Goal: Task Accomplishment & Management: Use online tool/utility

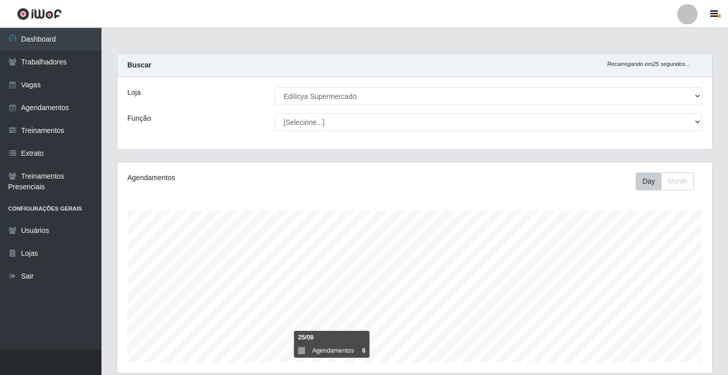
select select "460"
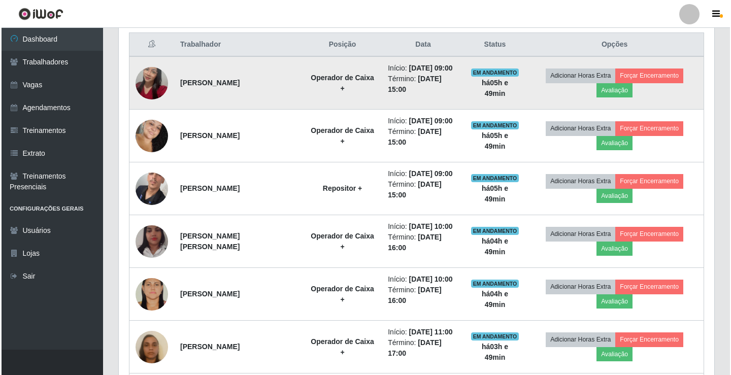
scroll to position [211, 595]
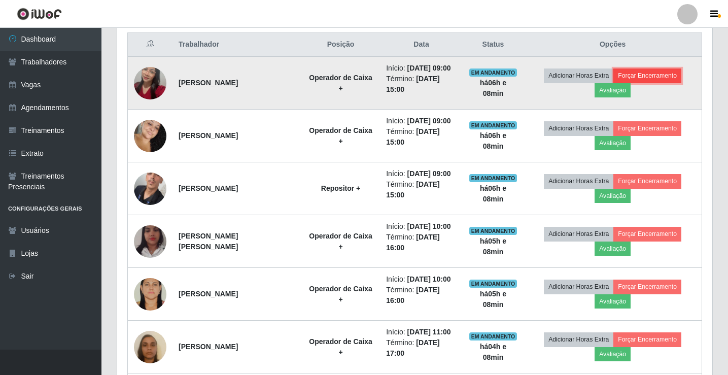
click at [661, 79] on button "Forçar Encerramento" at bounding box center [647, 75] width 68 height 14
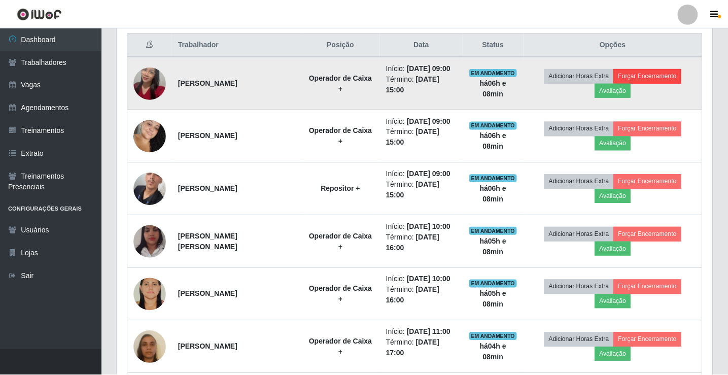
scroll to position [211, 590]
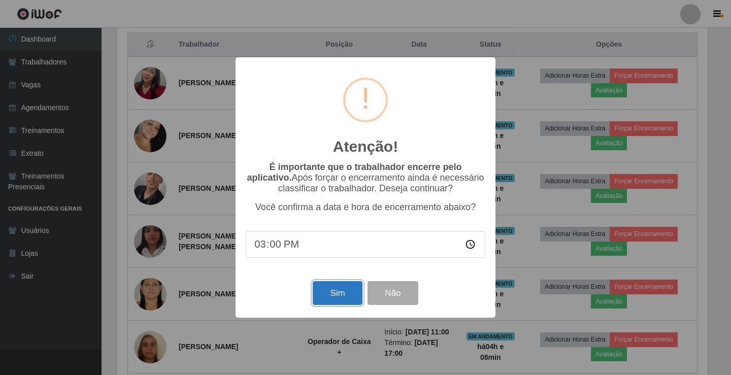
click at [347, 296] on button "Sim" at bounding box center [337, 293] width 49 height 24
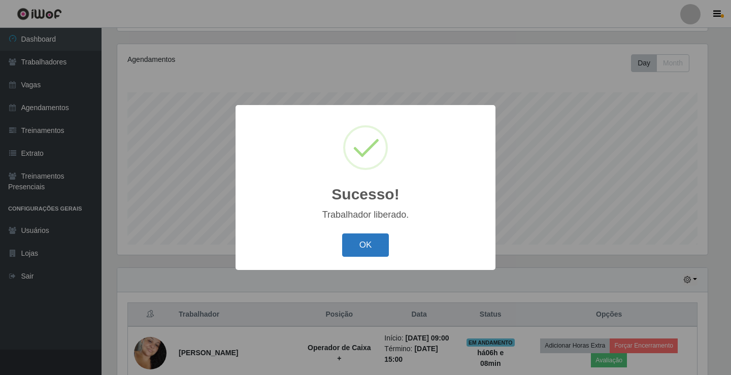
click at [353, 244] on button "OK" at bounding box center [365, 245] width 47 height 24
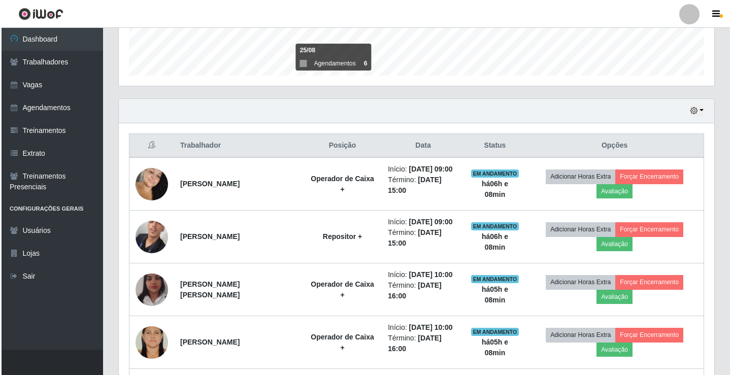
scroll to position [285, 0]
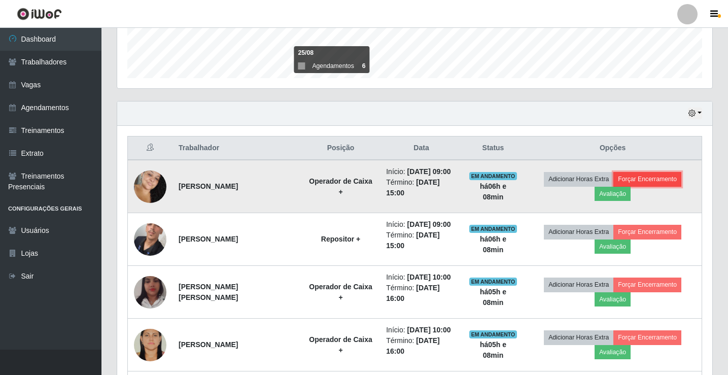
click at [629, 180] on button "Forçar Encerramento" at bounding box center [647, 179] width 68 height 14
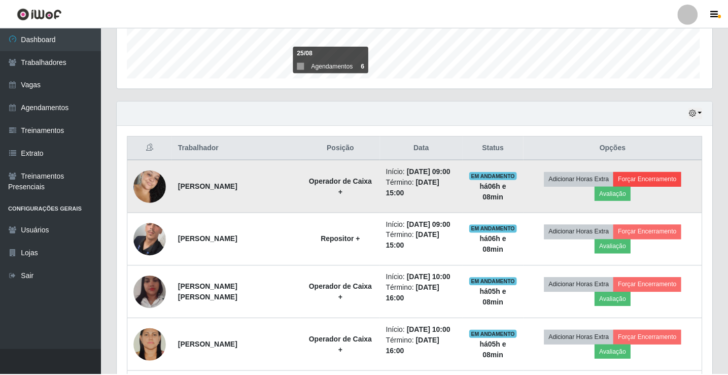
scroll to position [211, 590]
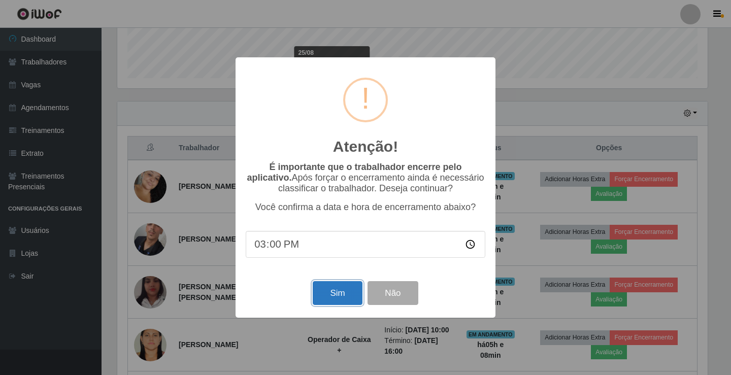
click at [339, 298] on button "Sim" at bounding box center [337, 293] width 49 height 24
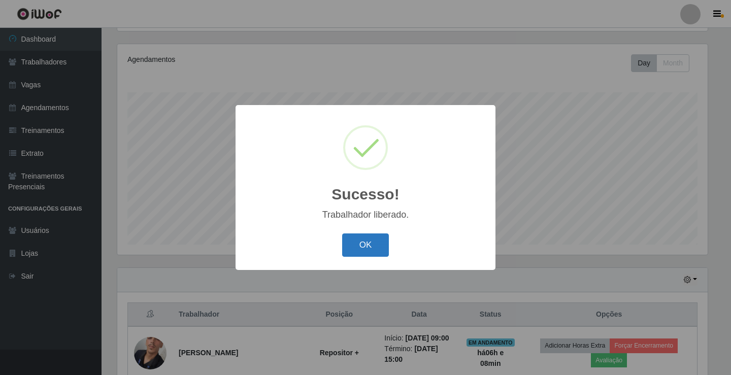
click at [376, 236] on button "OK" at bounding box center [365, 245] width 47 height 24
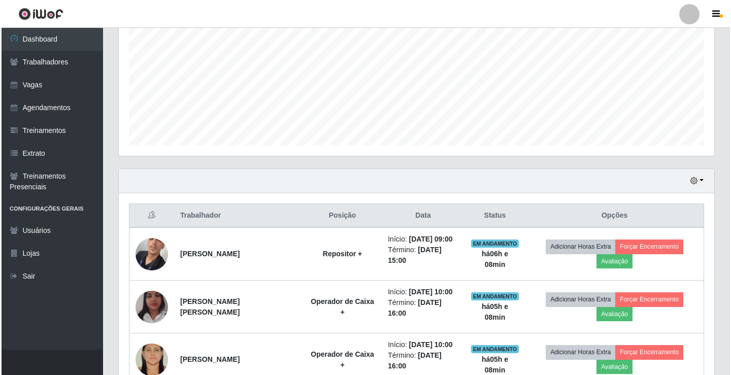
scroll to position [270, 0]
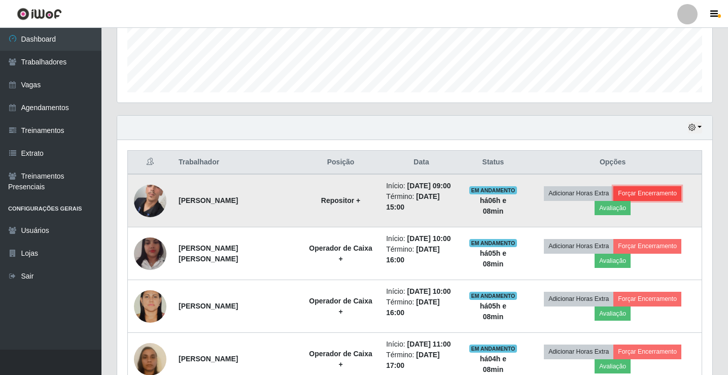
click at [666, 190] on button "Forçar Encerramento" at bounding box center [647, 193] width 68 height 14
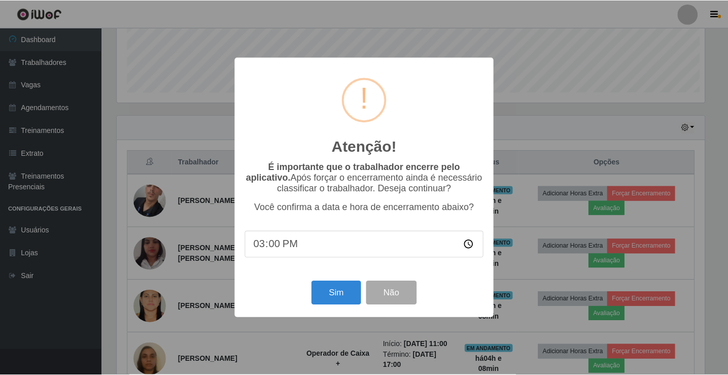
scroll to position [211, 590]
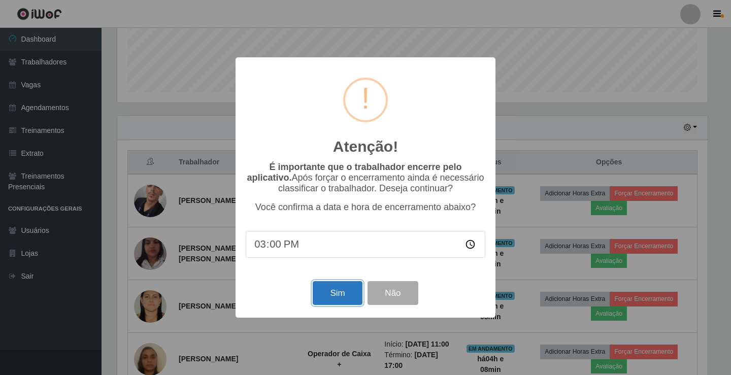
click at [338, 288] on button "Sim" at bounding box center [337, 293] width 49 height 24
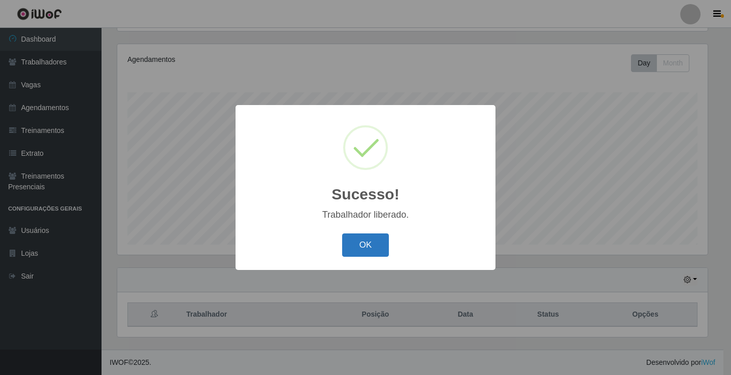
click at [355, 246] on button "OK" at bounding box center [365, 245] width 47 height 24
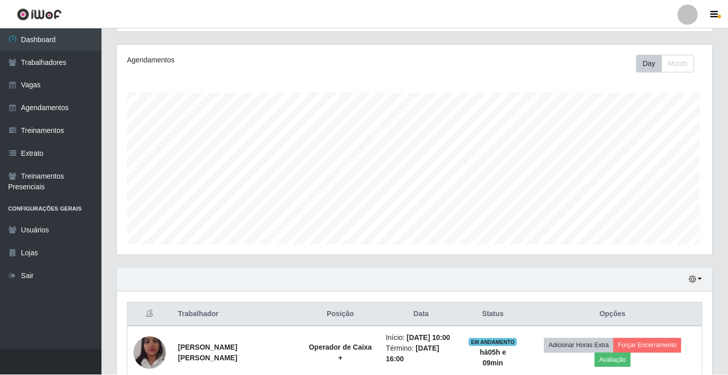
scroll to position [0, 0]
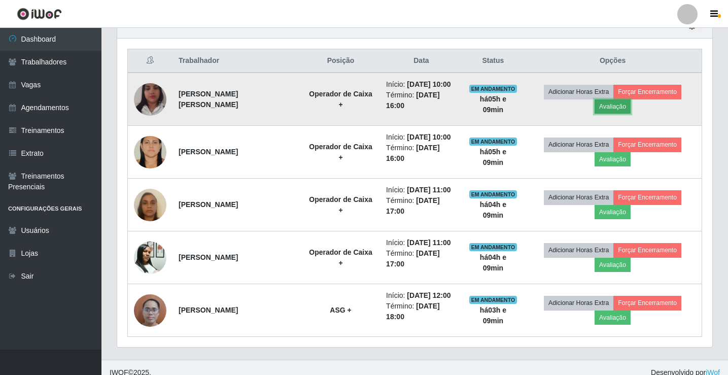
click at [620, 107] on button "Avaliação" at bounding box center [613, 106] width 36 height 14
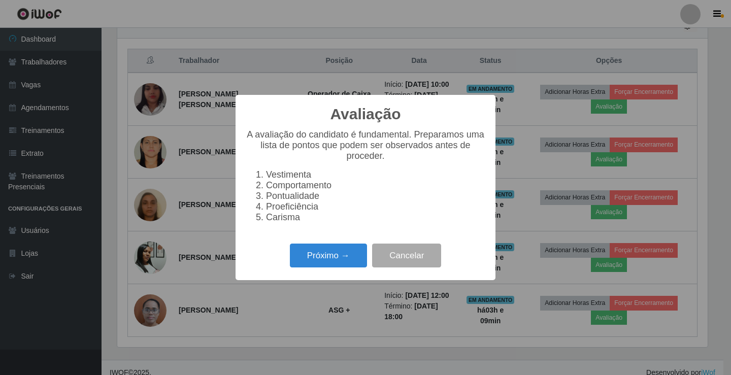
click at [476, 219] on li "Carisma" at bounding box center [375, 217] width 219 height 11
click at [454, 159] on p "A avaliação do candidato é fundamental. Preparamos uma lista de pontos que pode…" at bounding box center [365, 145] width 239 height 32
click at [401, 257] on button "Cancelar" at bounding box center [406, 256] width 69 height 24
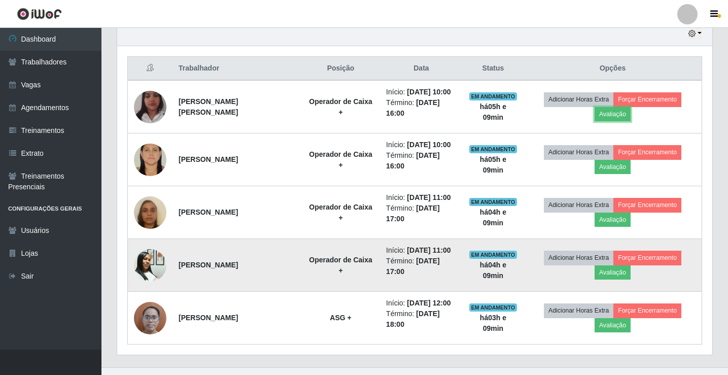
scroll to position [382, 0]
